Goal: Find specific page/section: Find specific page/section

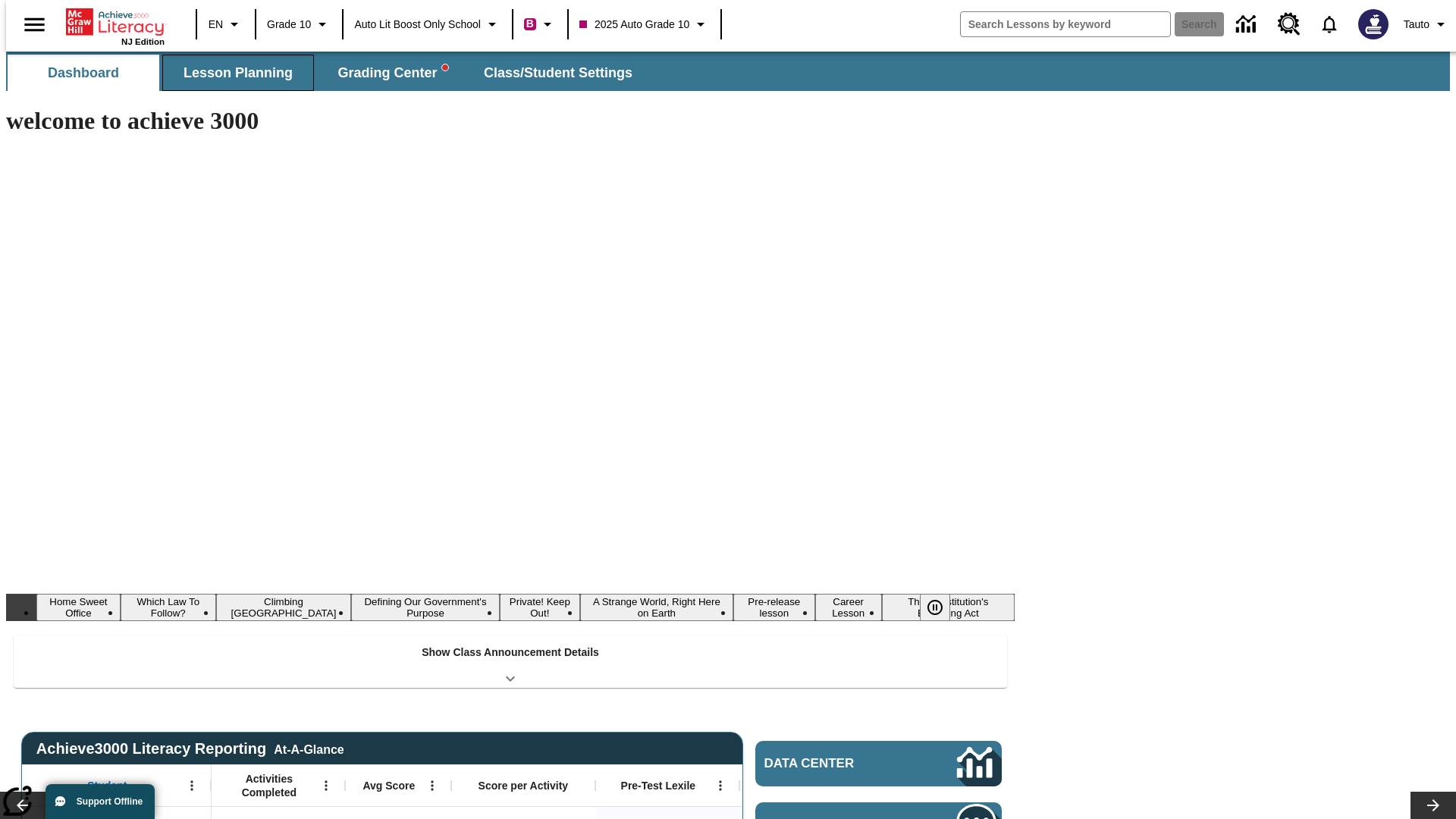
click at [232, 73] on span "Lesson Planning" at bounding box center [238, 73] width 109 height 18
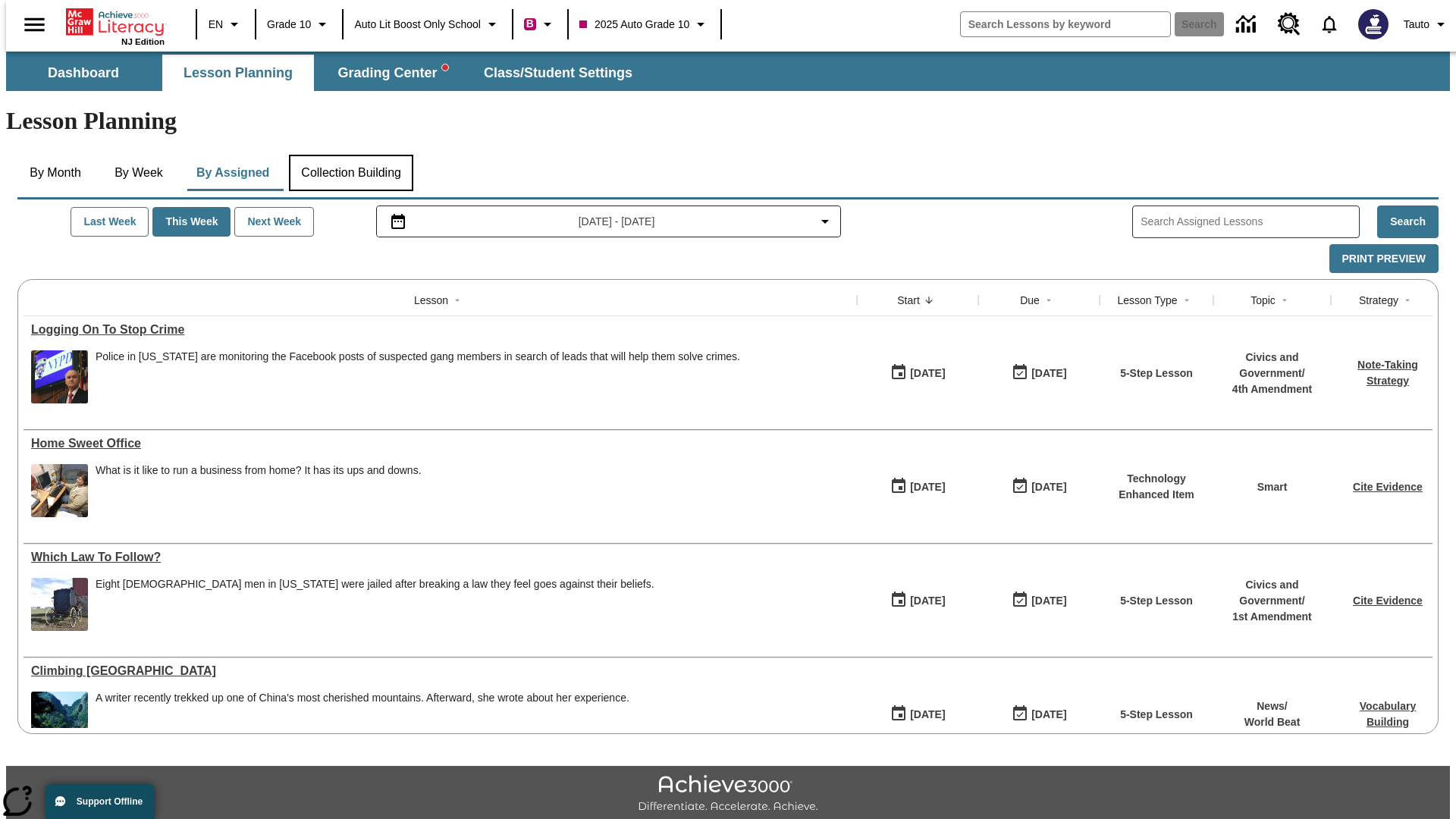
click at [350, 155] on button "Collection Building" at bounding box center [351, 173] width 124 height 37
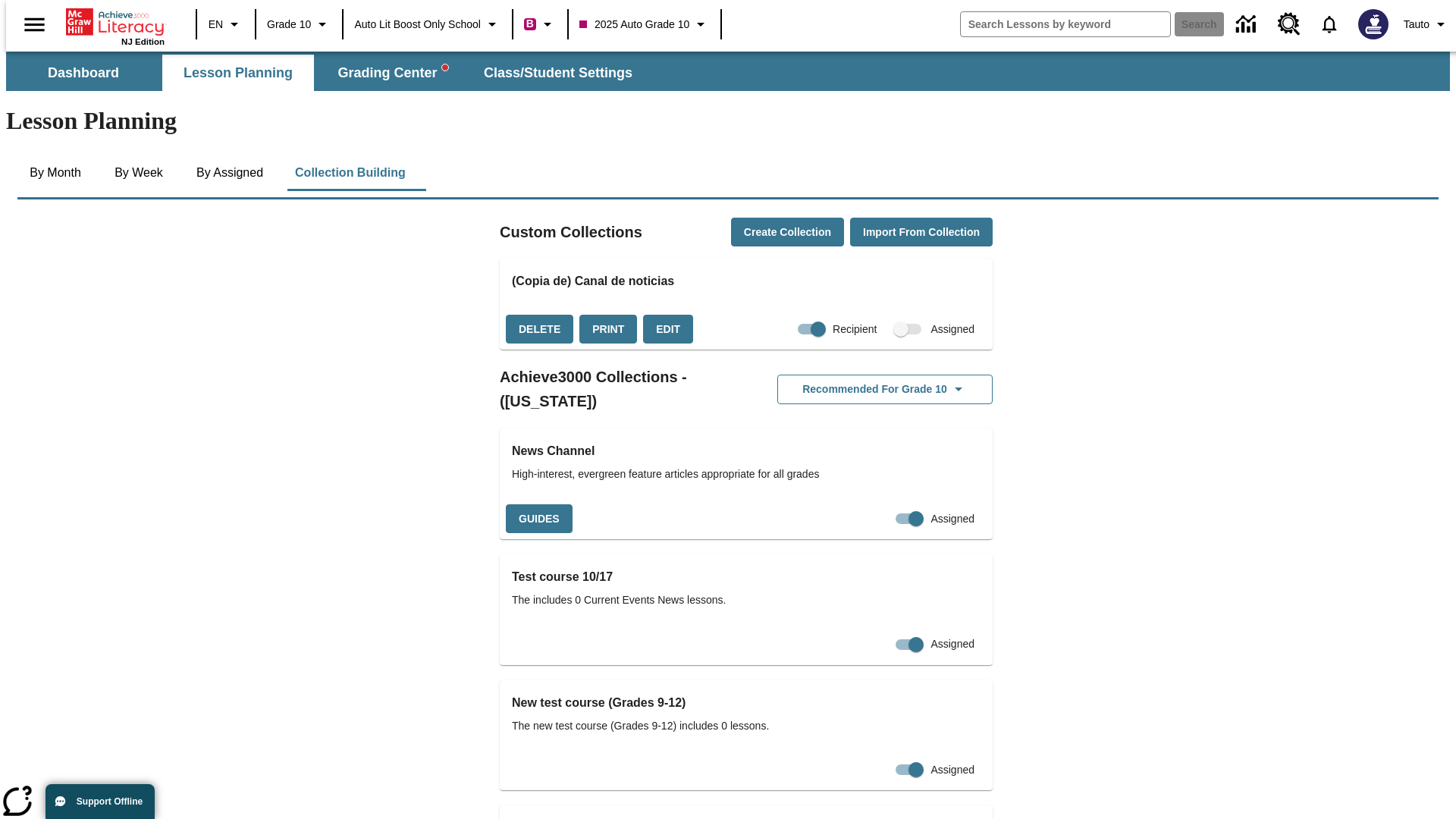
checkbox input "true"
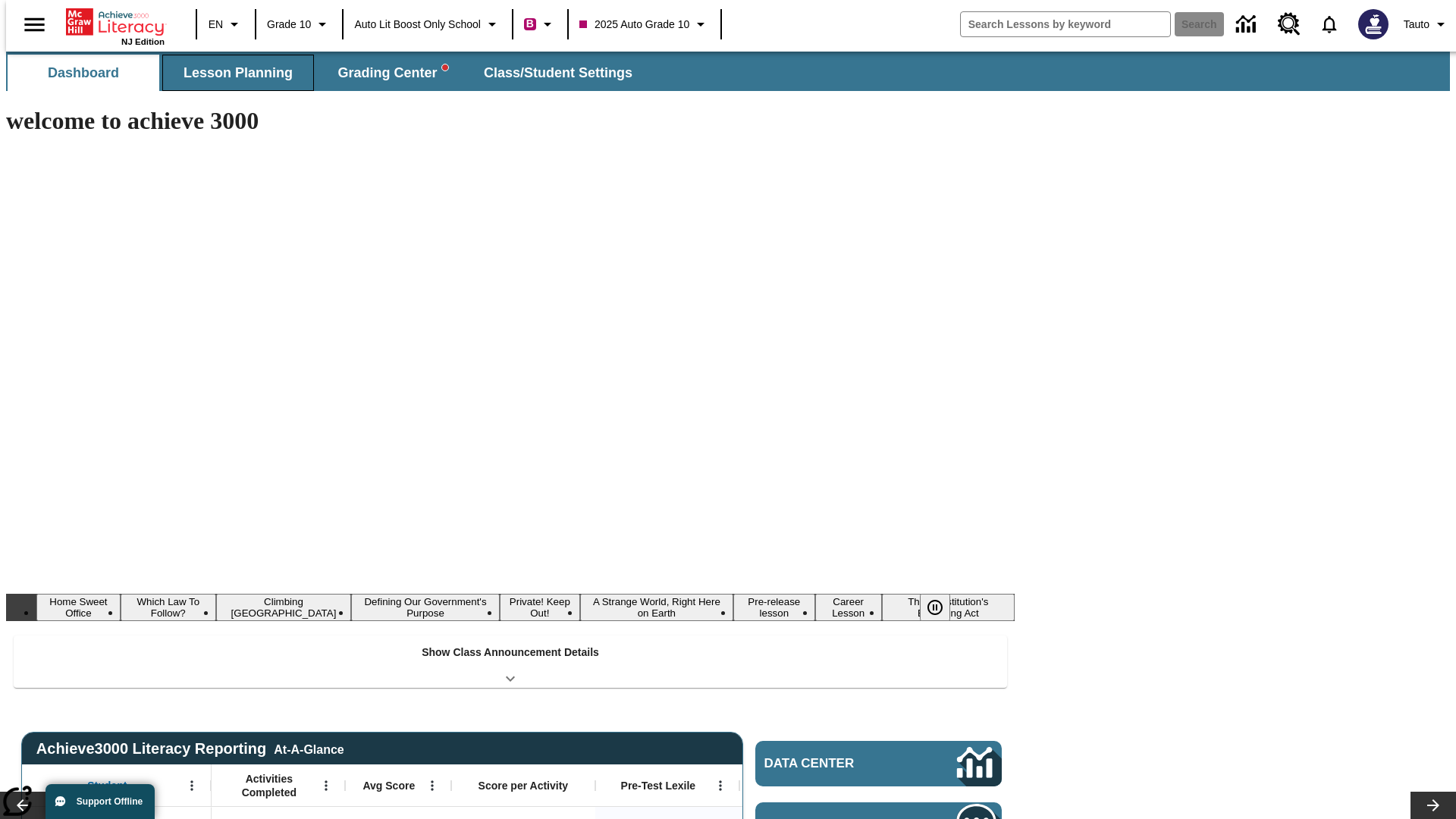
click at [232, 73] on span "Lesson Planning" at bounding box center [238, 73] width 109 height 18
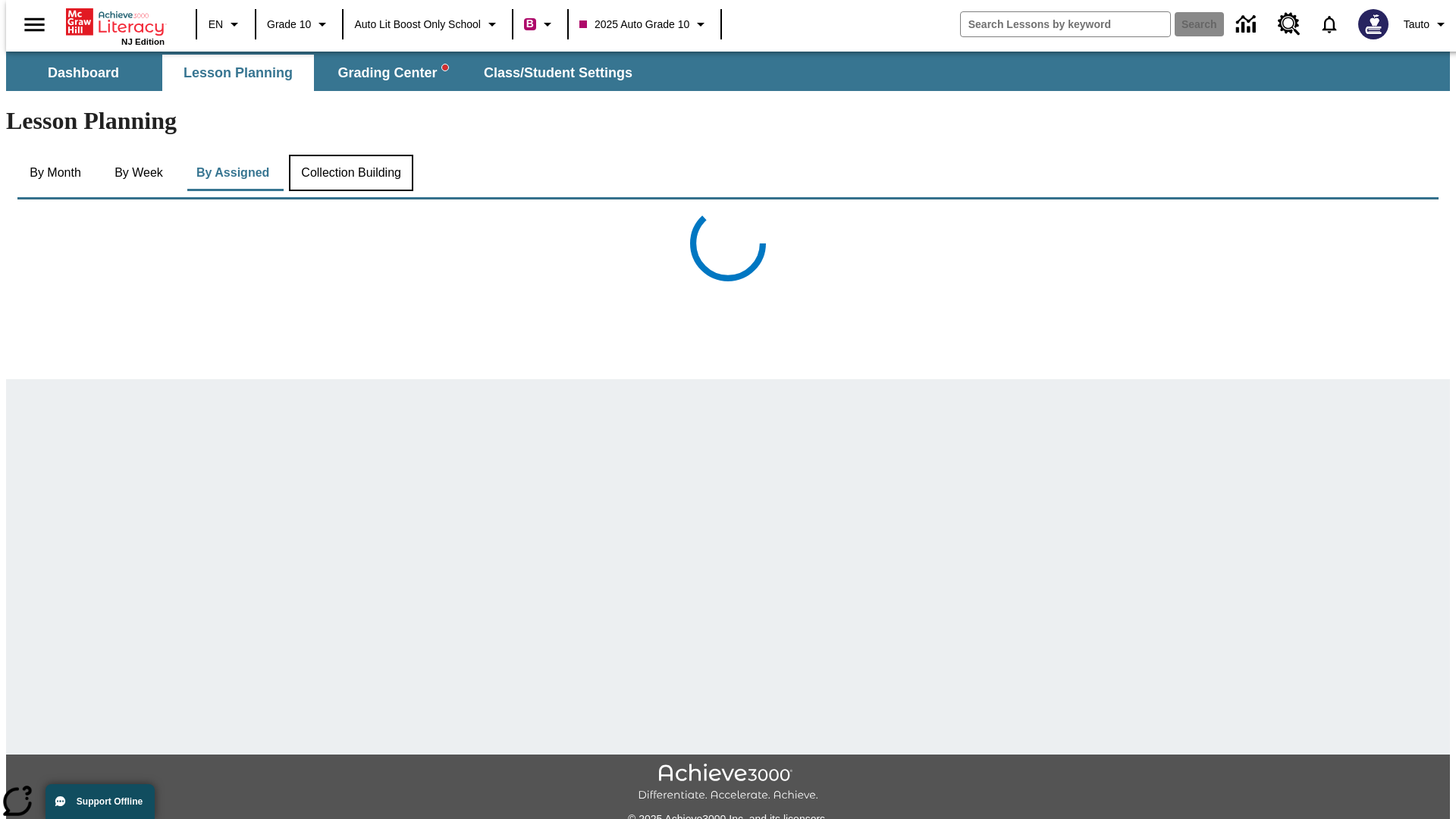
click at [350, 155] on button "Collection Building" at bounding box center [351, 173] width 124 height 37
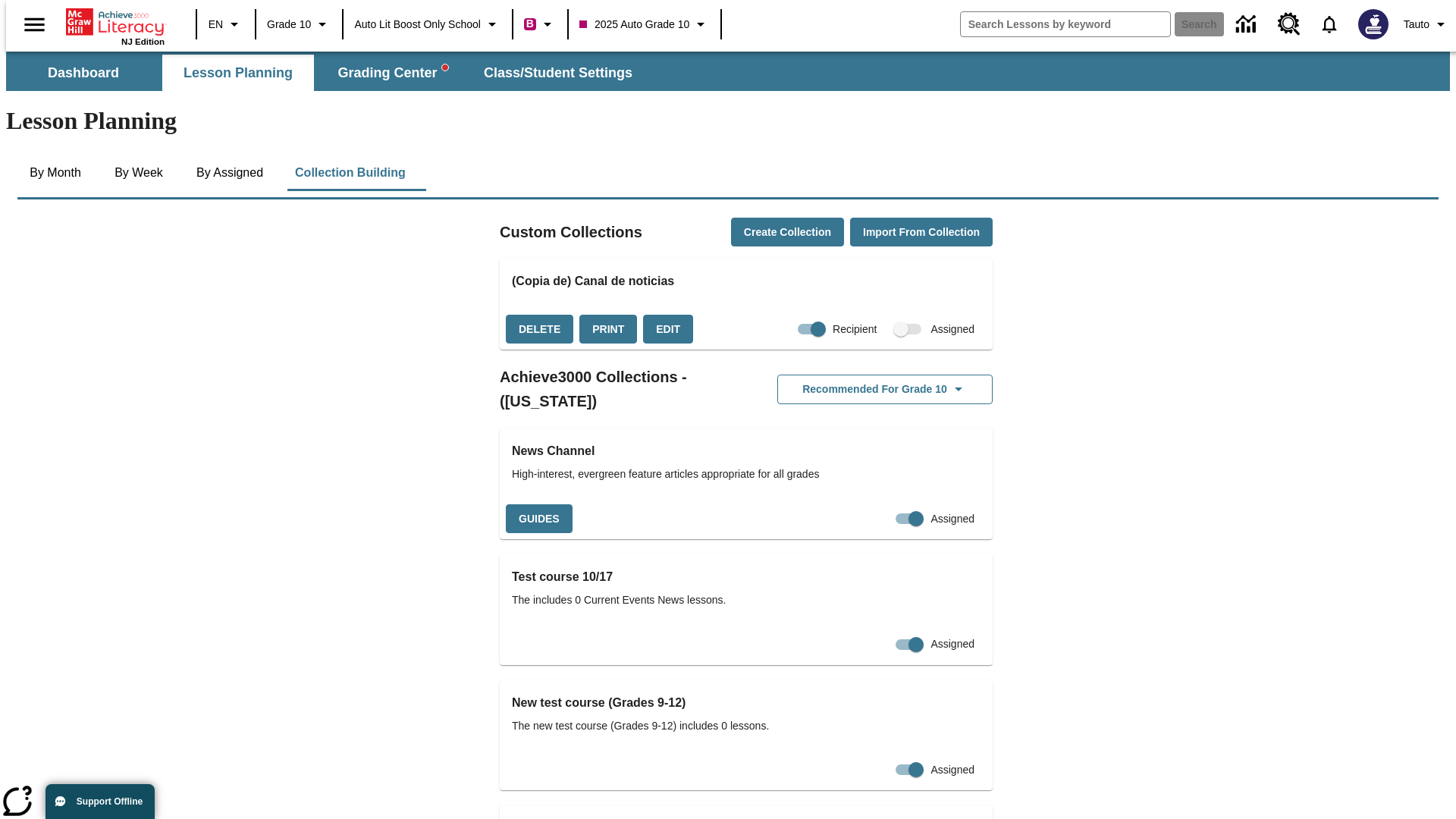
checkbox input "false"
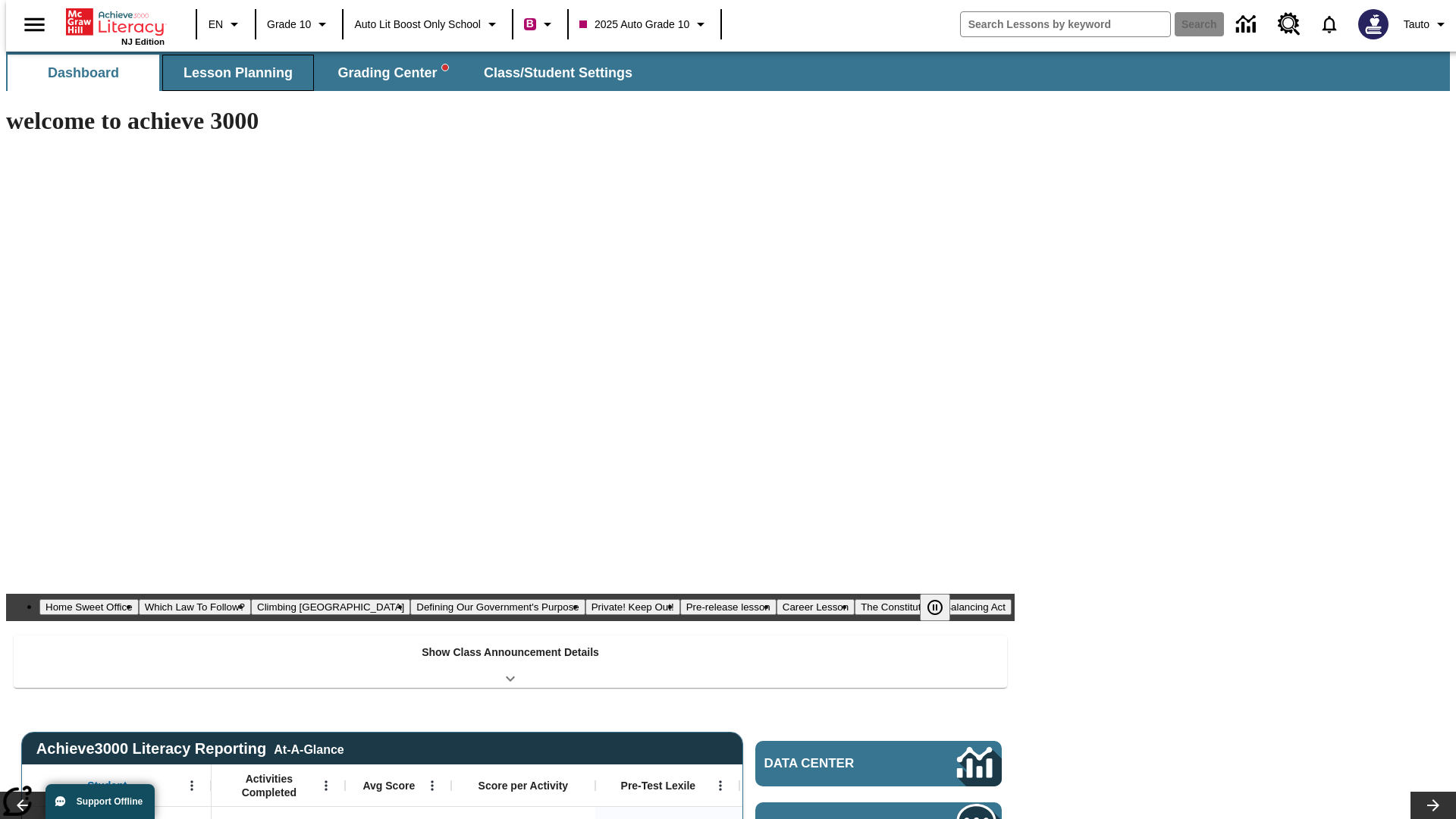
click at [232, 73] on span "Lesson Planning" at bounding box center [238, 73] width 109 height 18
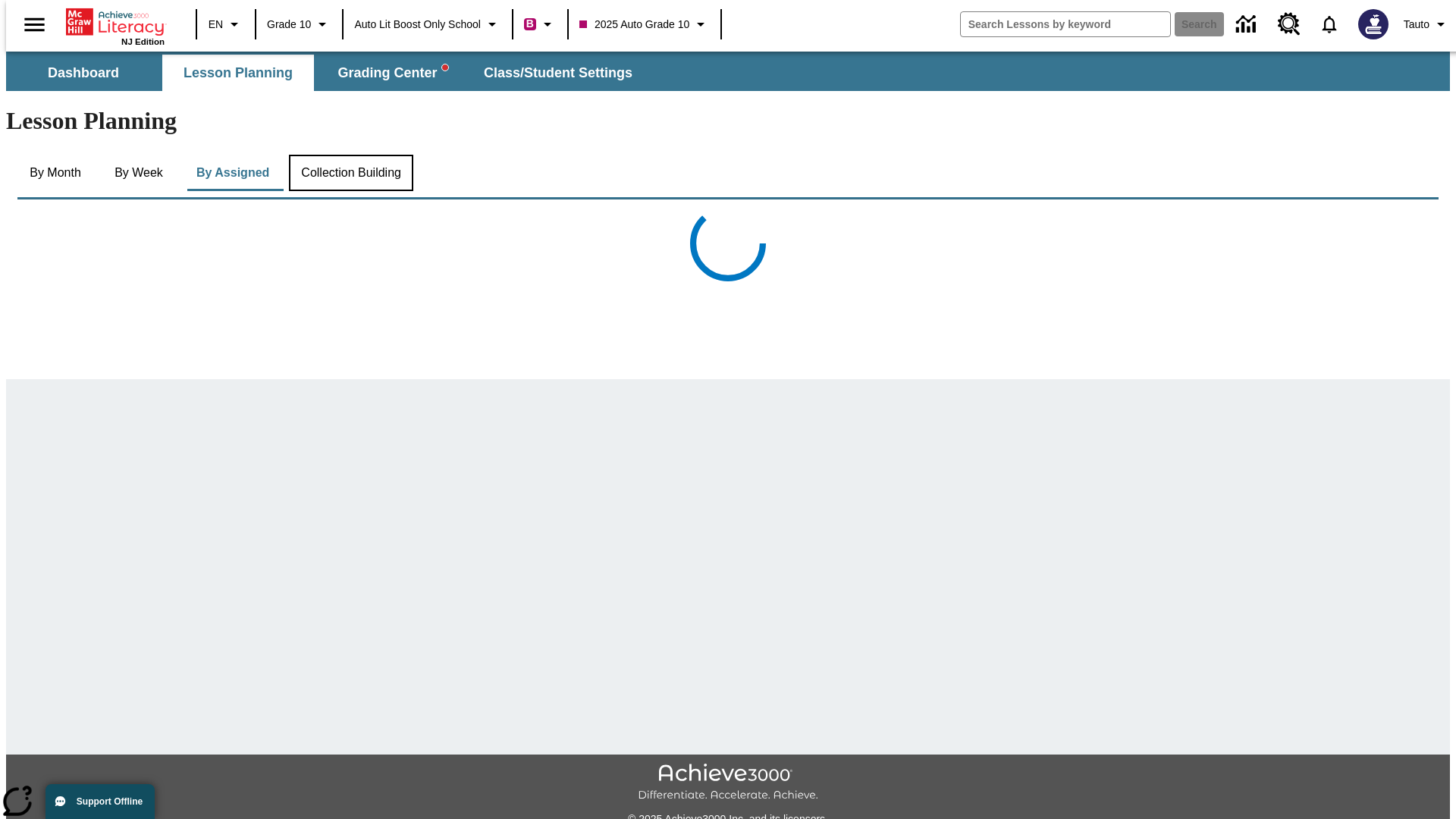
click at [350, 155] on button "Collection Building" at bounding box center [351, 173] width 124 height 37
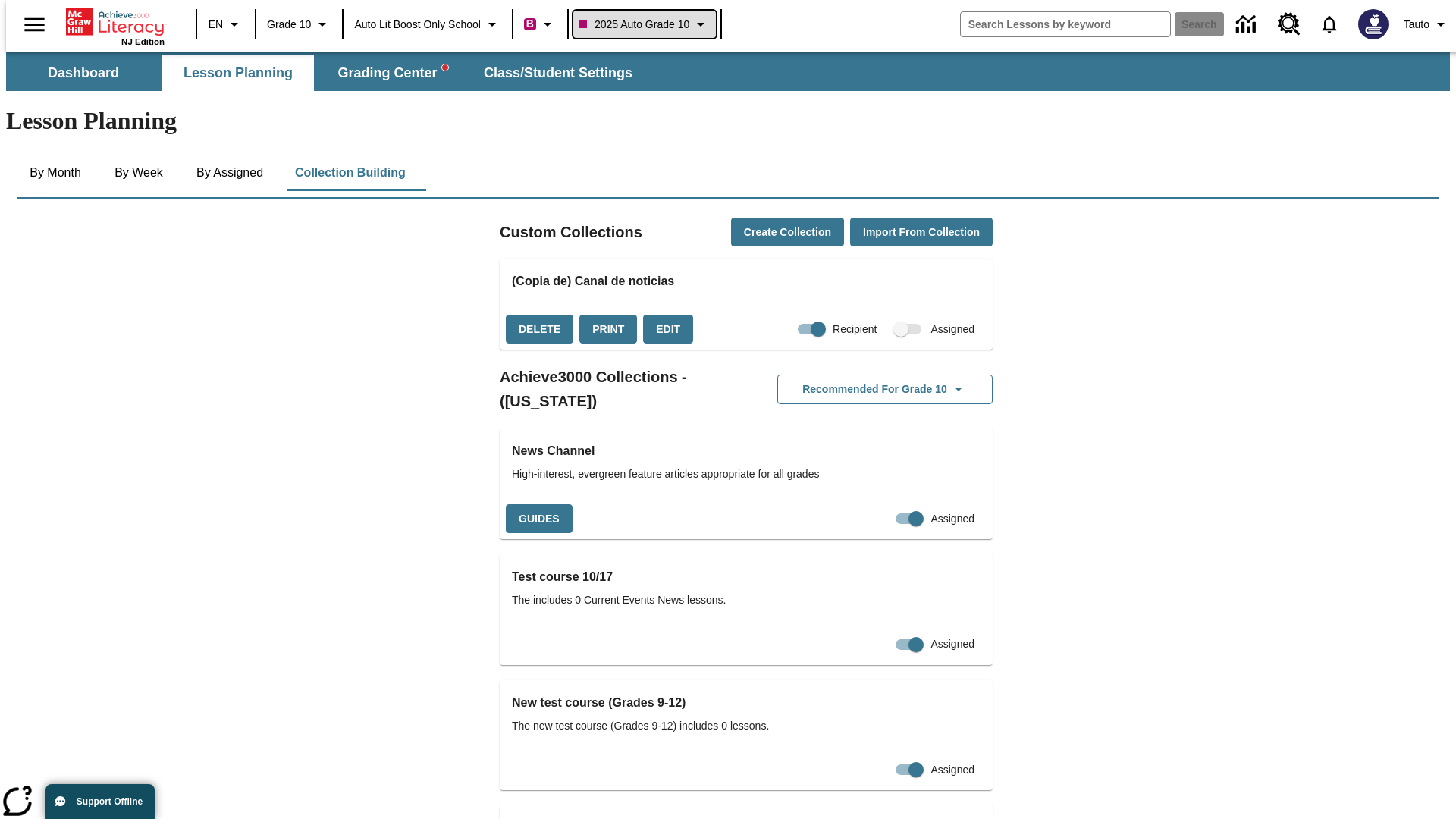
click at [649, 24] on span "2025 Auto Grade 10" at bounding box center [634, 24] width 110 height 16
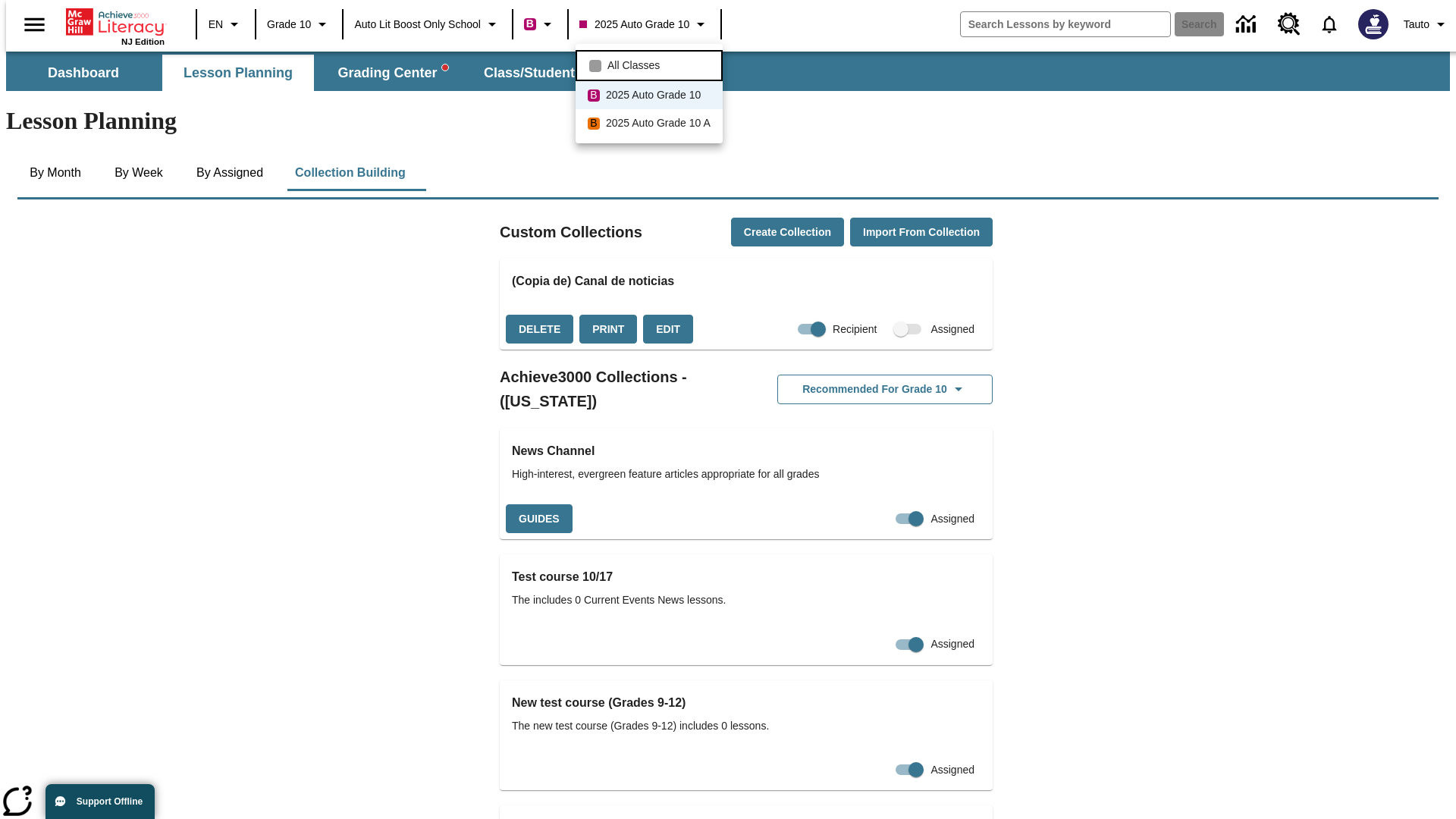
click at [651, 64] on span "All Classes" at bounding box center [634, 65] width 53 height 16
